Goal: Information Seeking & Learning: Understand process/instructions

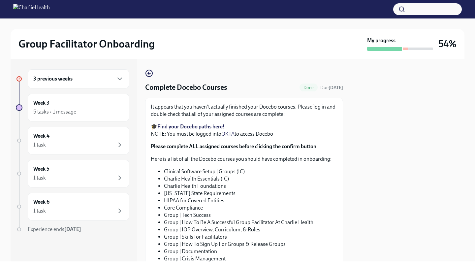
click at [397, 88] on div at bounding box center [407, 160] width 113 height 202
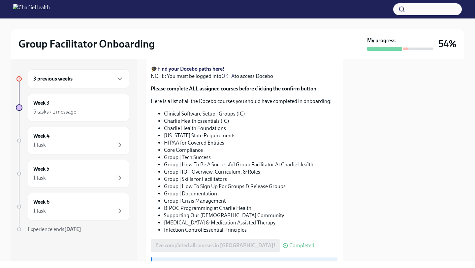
scroll to position [120, 0]
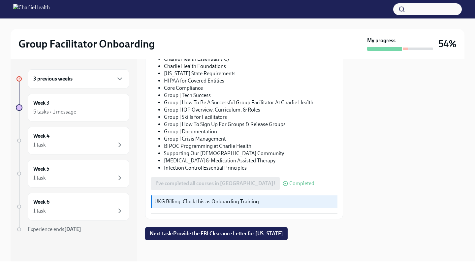
drag, startPoint x: 334, startPoint y: 131, endPoint x: 318, endPoint y: 179, distance: 50.9
click at [318, 179] on div "It appears that you haven't actually finished your Docebo courses. Please log i…" at bounding box center [244, 99] width 187 height 230
click at [317, 178] on div "I've completed all courses in [GEOGRAPHIC_DATA]! Completed" at bounding box center [244, 183] width 187 height 13
click at [18, 79] on icon at bounding box center [18, 78] width 3 height 3
click at [42, 108] on div "5 tasks • 1 message" at bounding box center [54, 111] width 43 height 7
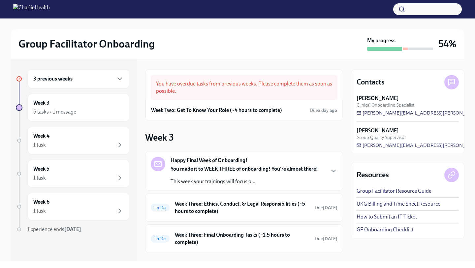
click at [81, 80] on div "3 previous weeks" at bounding box center [78, 79] width 90 height 8
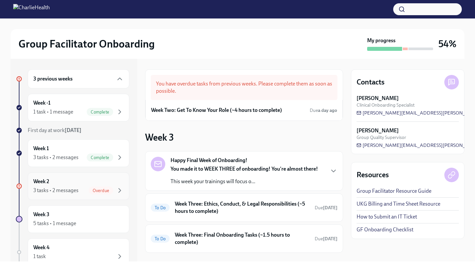
click at [66, 188] on div "3 tasks • 2 messages" at bounding box center [55, 190] width 45 height 7
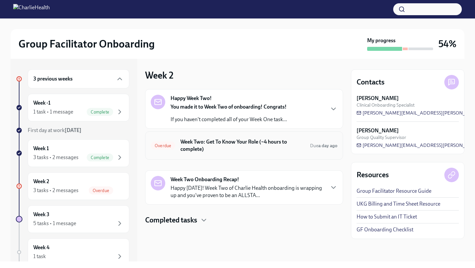
click at [225, 148] on h6 "Week Two: Get To Know Your Role (~4 hours to complete)" at bounding box center [242, 145] width 124 height 15
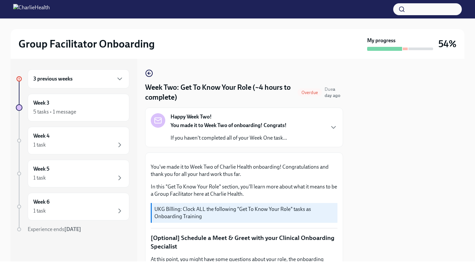
click at [344, 205] on div "3 previous weeks Week 3 5 tasks • 1 message Week 4 1 task Week 5 1 task Week 6 …" at bounding box center [237, 160] width 453 height 202
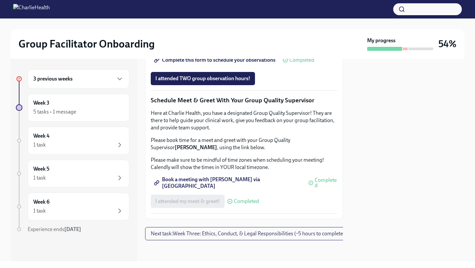
scroll to position [616, 0]
click at [241, 186] on span "Book a meeting with [PERSON_NAME] via [GEOGRAPHIC_DATA]" at bounding box center [228, 182] width 146 height 7
click at [75, 150] on div "Week 4 1 task" at bounding box center [79, 141] width 102 height 28
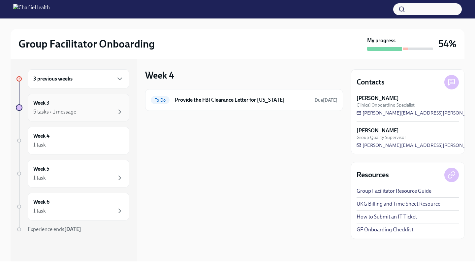
click at [87, 116] on div "Week 3 5 tasks • 1 message" at bounding box center [79, 108] width 102 height 28
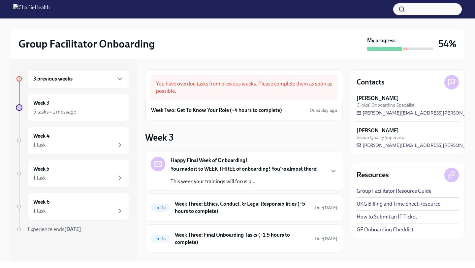
click at [321, 134] on div "Week 3 Happy Final Week of Onboarding! You made it to WEEK THREE of onboarding!…" at bounding box center [244, 218] width 198 height 174
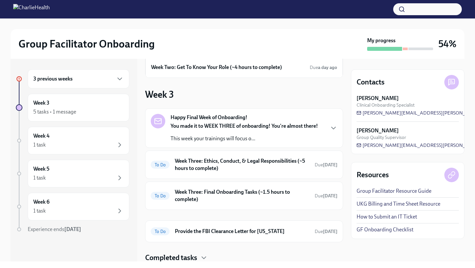
scroll to position [65, 0]
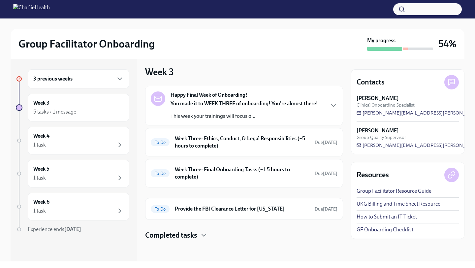
click at [324, 109] on div "Happy Final Week of Onboarding! You made it to WEEK THREE of onboarding! You're…" at bounding box center [244, 105] width 187 height 28
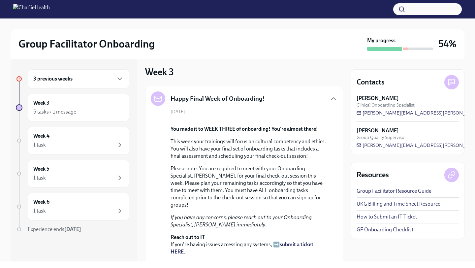
click at [346, 134] on div "3 previous weeks Week 3 5 tasks • 1 message Week 4 1 task Week 5 1 task Week 6 …" at bounding box center [237, 160] width 453 height 202
click at [336, 185] on div "[DATE] You made it to WEEK THREE of onboarding! You're almost there! This week …" at bounding box center [244, 198] width 187 height 181
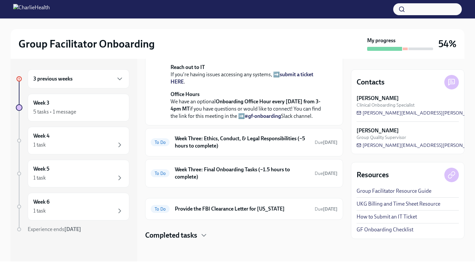
scroll to position [315, 0]
click at [274, 145] on h6 "Week Three: Ethics, Conduct, & Legal Responsibilities (~5 hours to complete)" at bounding box center [242, 142] width 134 height 15
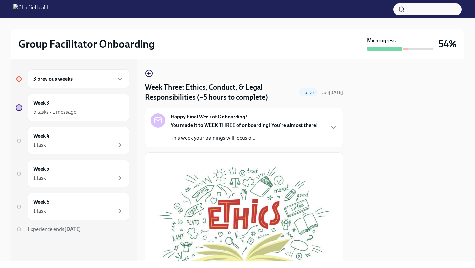
click at [346, 192] on div "3 previous weeks Week 3 5 tasks • 1 message Week 4 1 task Week 5 1 task Week 6 …" at bounding box center [237, 160] width 453 height 202
click at [336, 185] on button "Zoom image" at bounding box center [244, 224] width 187 height 132
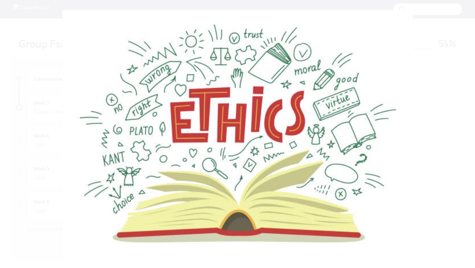
click at [334, 184] on button "Unzoom image" at bounding box center [237, 134] width 475 height 268
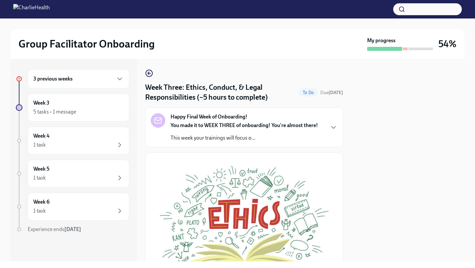
click at [333, 126] on icon "button" at bounding box center [333, 127] width 8 height 8
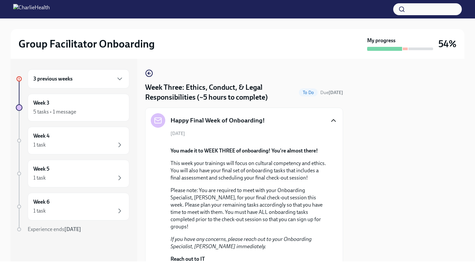
click at [339, 143] on div "Happy Final Week of Onboarding! [DATE] You made it to WEEK THREE of onboarding!…" at bounding box center [244, 211] width 198 height 209
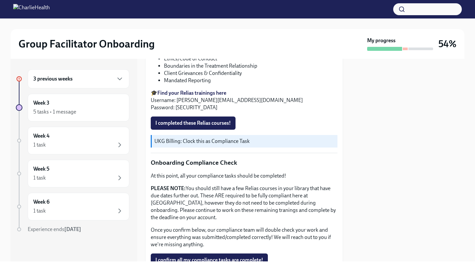
scroll to position [448, 0]
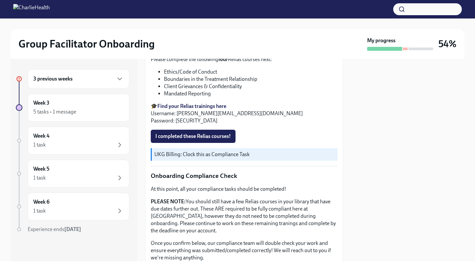
click at [182, 109] on strong "Find your Relias trainings here" at bounding box center [191, 106] width 69 height 6
click at [331, 158] on p "UKG Billing: Clock this as Compliance Task" at bounding box center [244, 154] width 180 height 7
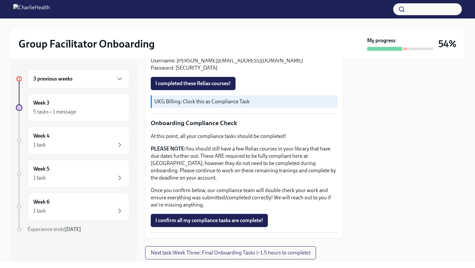
scroll to position [488, 0]
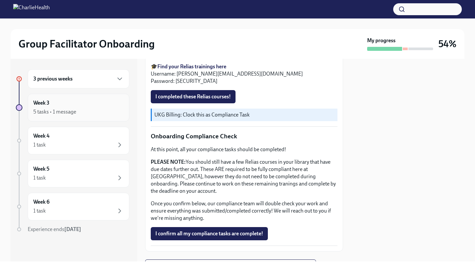
click at [86, 112] on div "5 tasks • 1 message" at bounding box center [78, 112] width 90 height 8
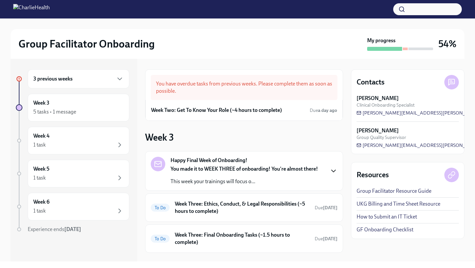
click at [333, 170] on icon "button" at bounding box center [333, 171] width 8 height 8
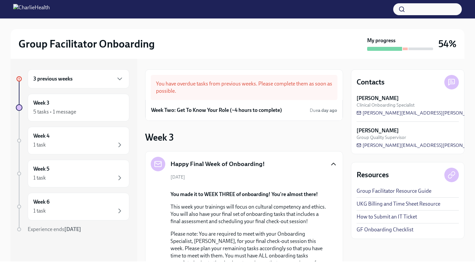
click at [336, 206] on div "[DATE] You made it to WEEK THREE of onboarding! You're almost there! This week …" at bounding box center [244, 264] width 187 height 181
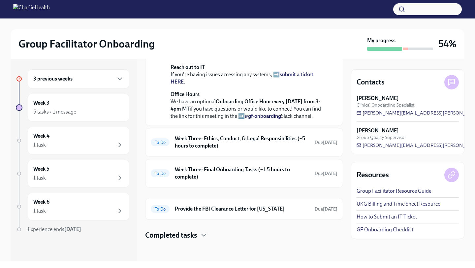
scroll to position [315, 0]
click at [198, 233] on div "Completed tasks" at bounding box center [244, 235] width 198 height 10
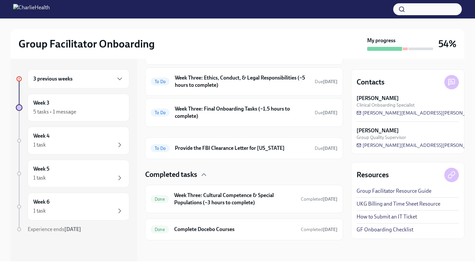
click at [256, 179] on div "Completed tasks" at bounding box center [244, 174] width 198 height 10
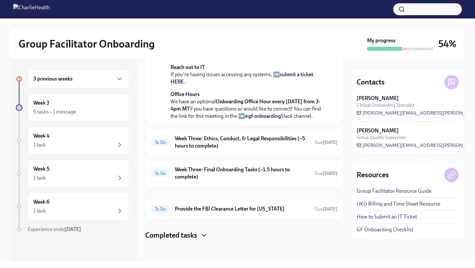
click at [206, 235] on icon "button" at bounding box center [204, 235] width 4 height 2
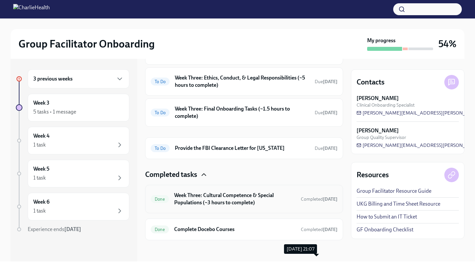
click at [301, 202] on span "Completed [DATE]" at bounding box center [319, 199] width 37 height 6
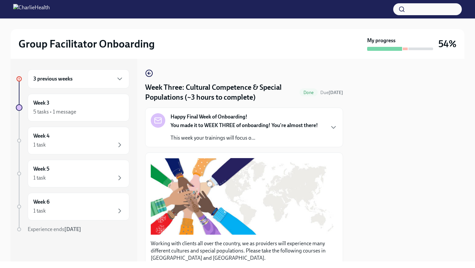
click at [345, 157] on div "3 previous weeks Week 3 5 tasks • 1 message Week 4 1 task Week 5 1 task Week 6 …" at bounding box center [237, 160] width 453 height 202
click at [327, 174] on button "Zoom image" at bounding box center [244, 196] width 187 height 76
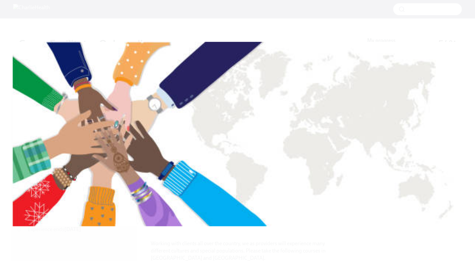
click at [328, 173] on button "Unzoom image" at bounding box center [237, 134] width 475 height 268
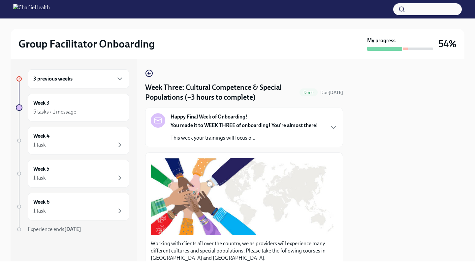
click at [327, 132] on div "Happy Final Week of Onboarding! You made it to WEEK THREE of onboarding! You're…" at bounding box center [244, 127] width 187 height 28
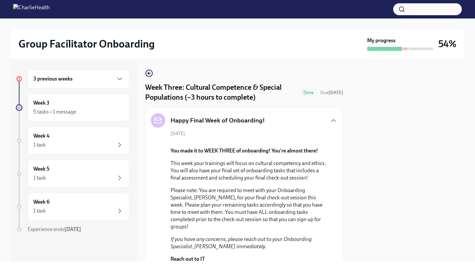
click at [334, 158] on div "[DATE] You made it to WEEK THREE of onboarding! You're almost there! This week …" at bounding box center [244, 220] width 187 height 181
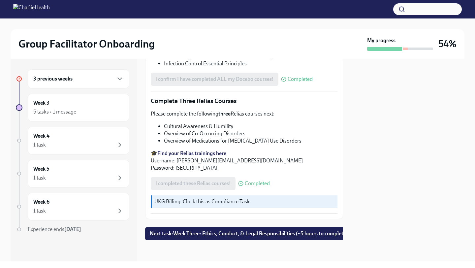
scroll to position [720, 0]
click at [328, 171] on div "Please complete the following three Relias courses next: Cultural Awareness & H…" at bounding box center [244, 140] width 187 height 61
click at [297, 236] on span "Next task : Week Three: Ethics, Conduct, & Legal Responsibilities (~5 hours to …" at bounding box center [249, 233] width 198 height 7
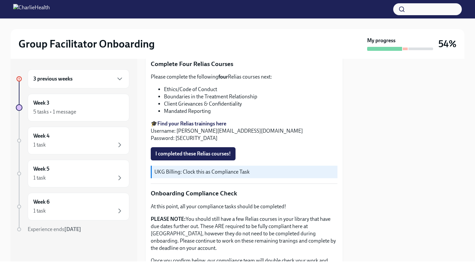
scroll to position [429, 0]
